Goal: Feedback & Contribution: Leave review/rating

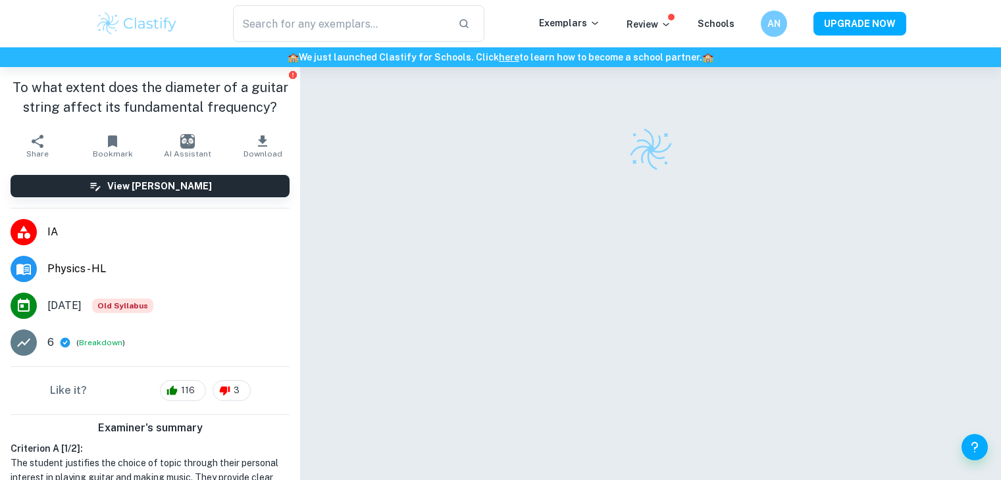
checkbox input "true"
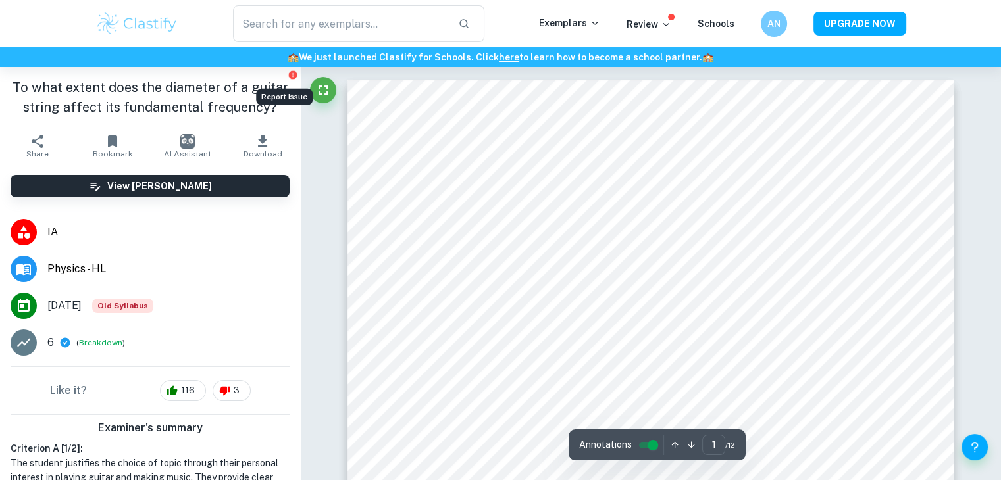
click at [289, 74] on icon "Report issue" at bounding box center [293, 75] width 8 height 8
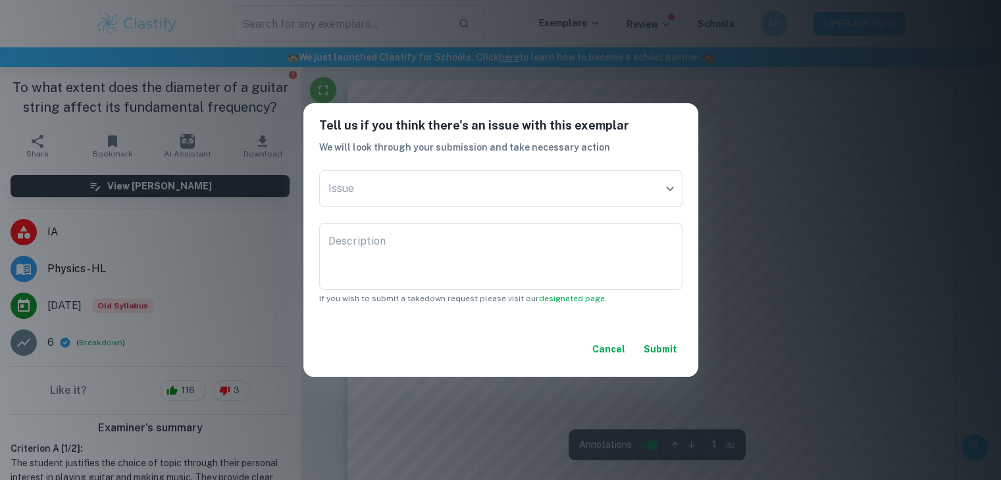
click at [712, 251] on div "Tell us if you think there's an issue with this exemplar We will look through y…" at bounding box center [500, 240] width 1001 height 480
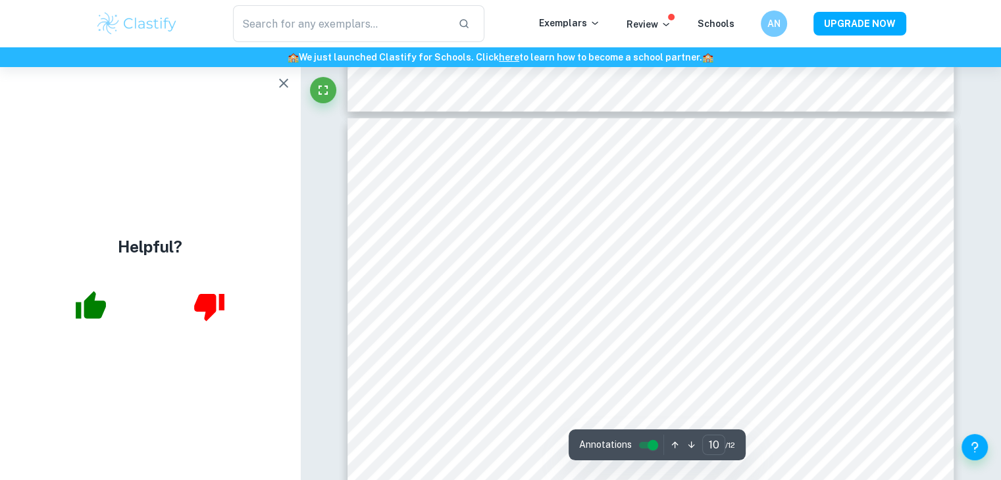
scroll to position [8030, 0]
click at [284, 85] on icon "button" at bounding box center [283, 83] width 9 height 9
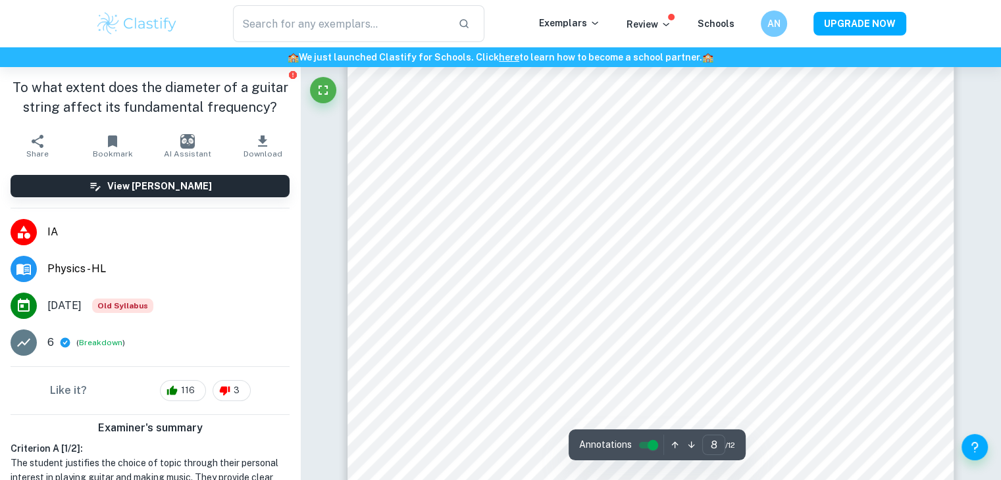
scroll to position [6412, 0]
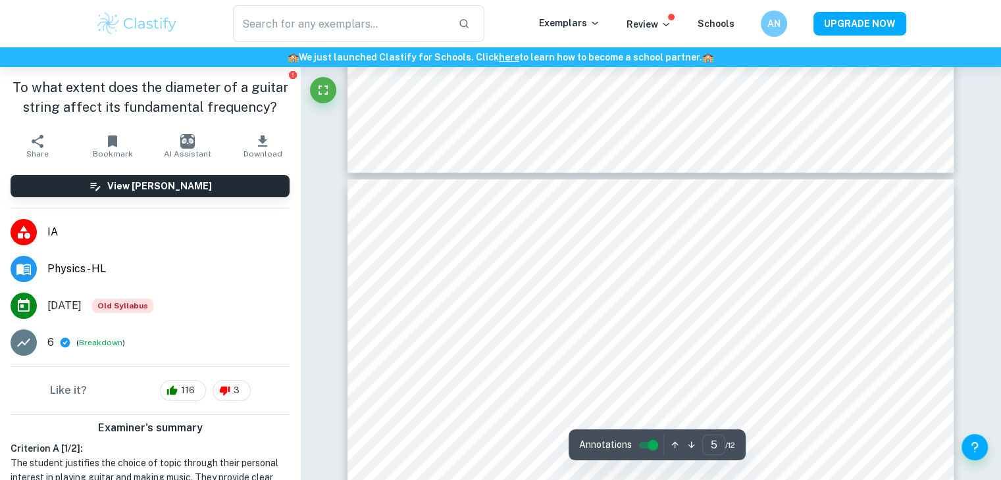
type input "4"
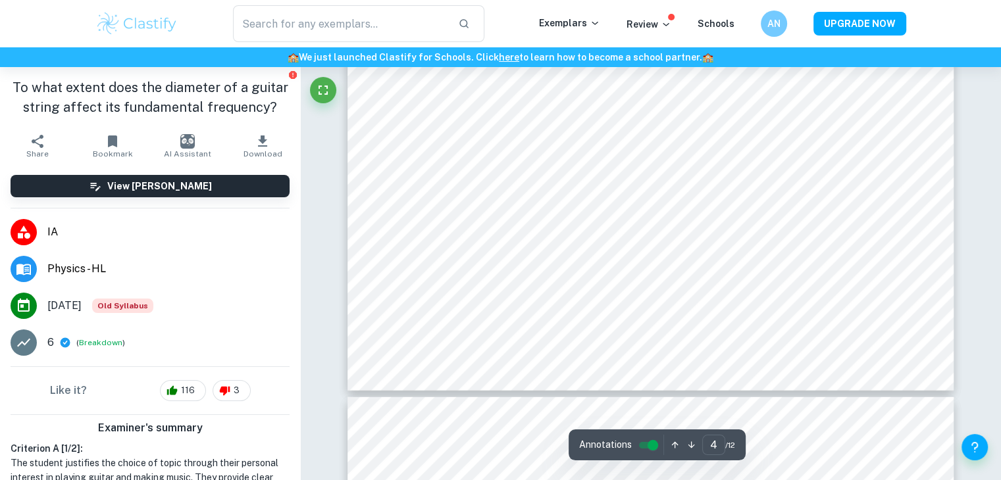
scroll to position [3333, 0]
